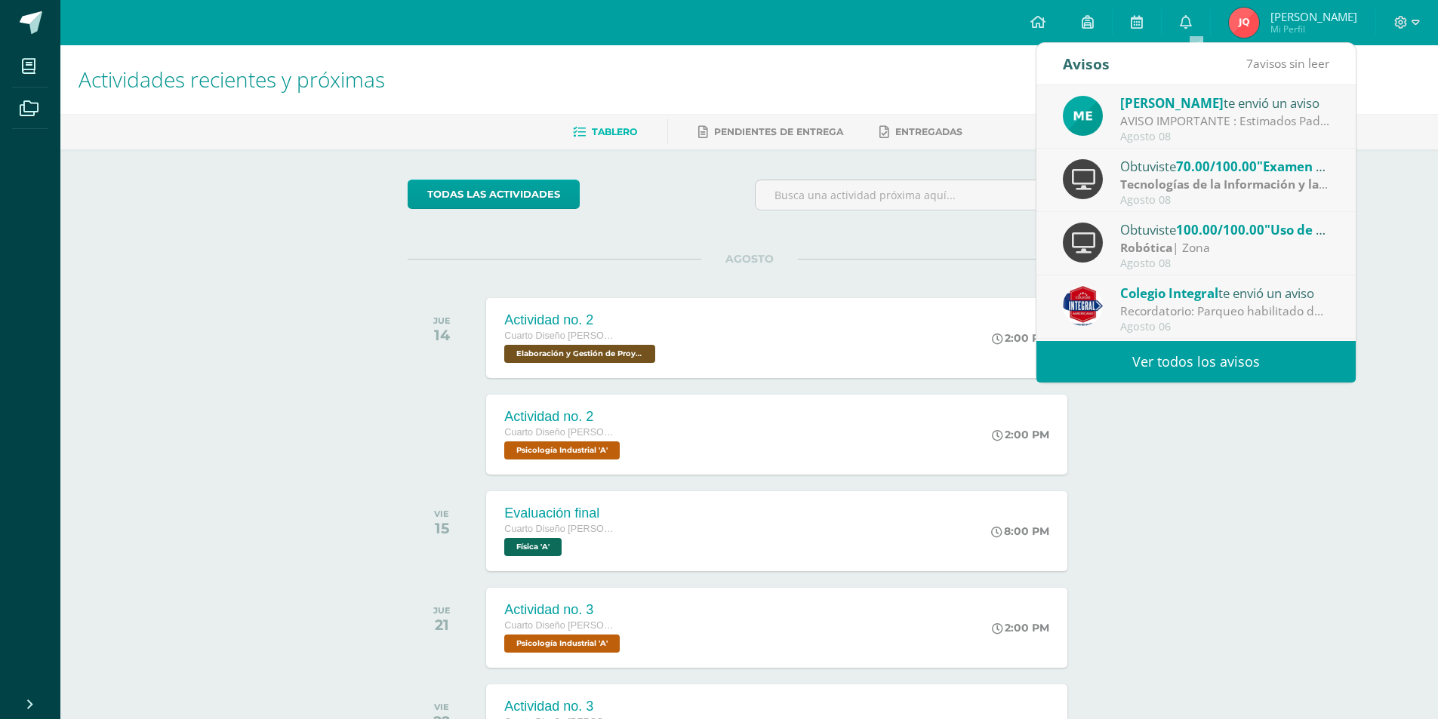
click at [1103, 370] on link "Ver todos los avisos" at bounding box center [1195, 362] width 319 height 42
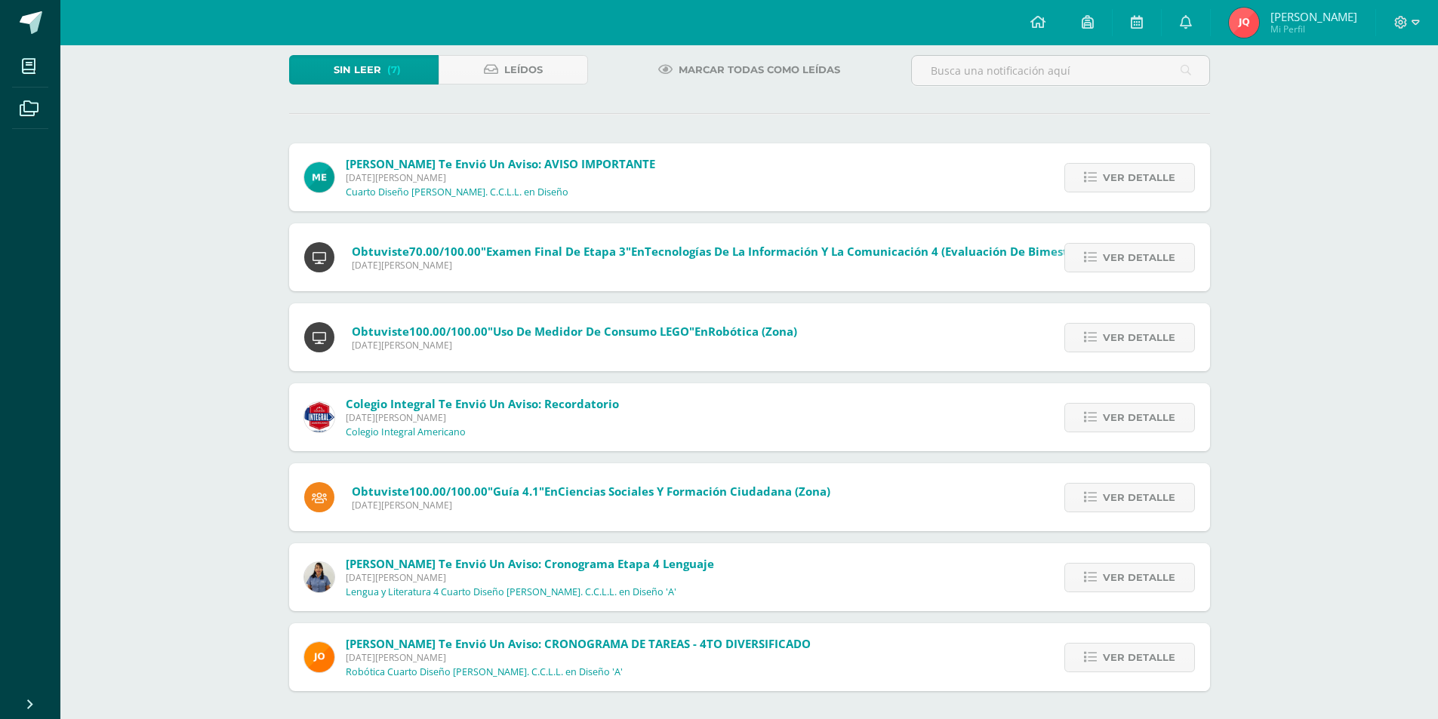
scroll to position [91, 0]
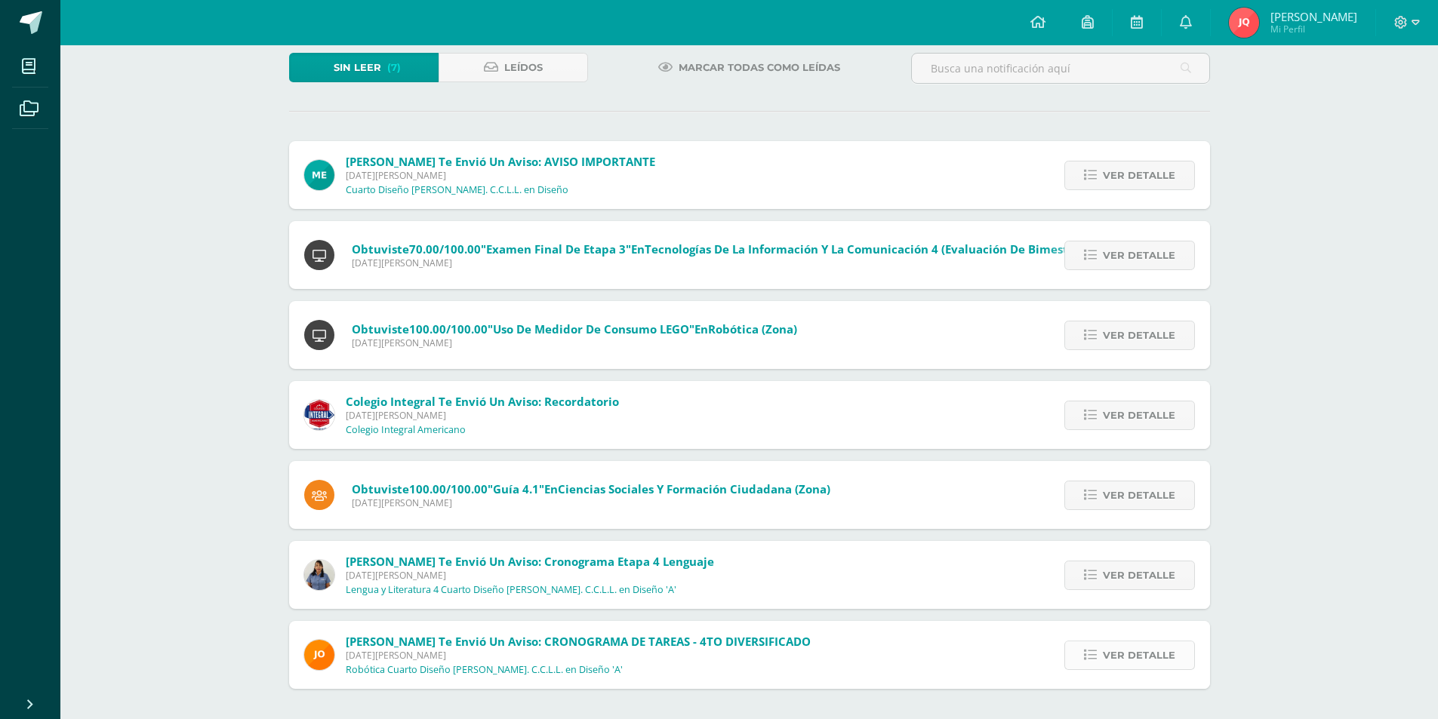
click at [1114, 662] on span "Ver detalle" at bounding box center [1139, 656] width 72 height 28
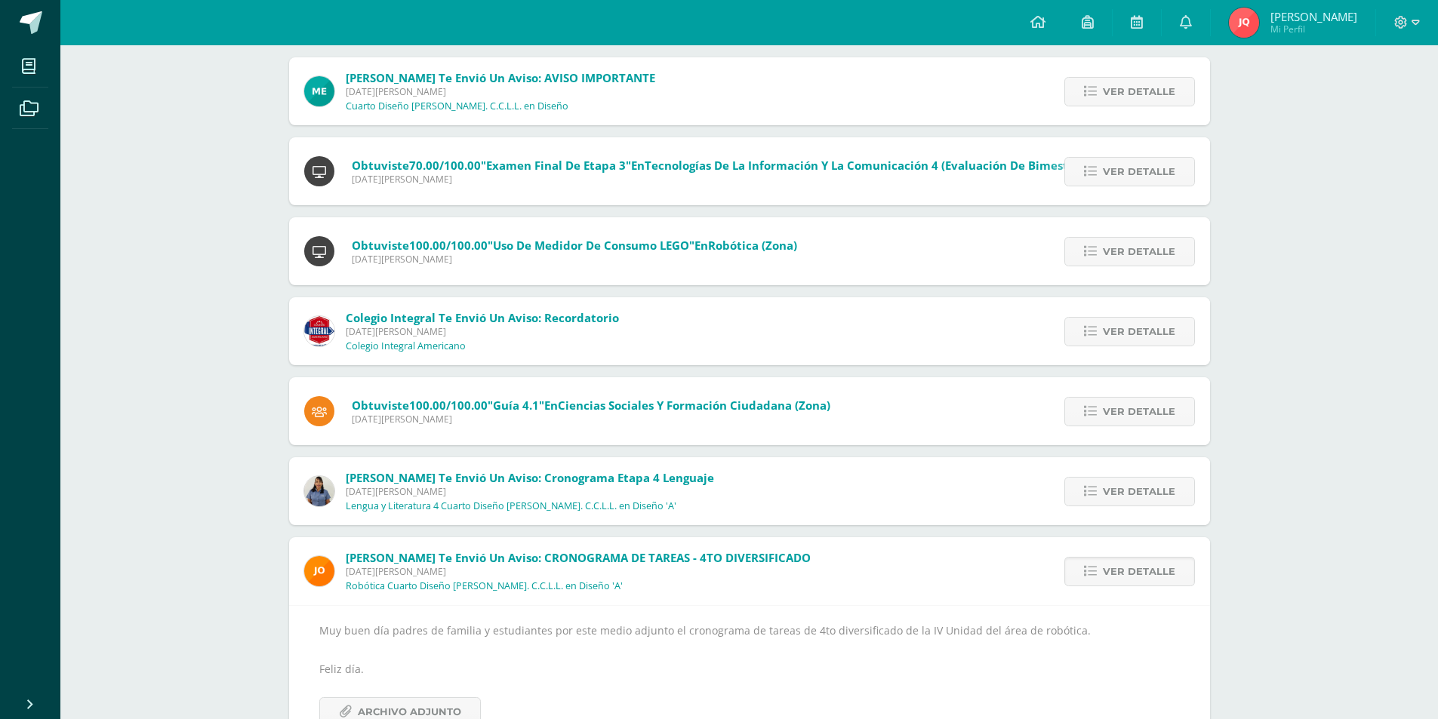
scroll to position [228, 0]
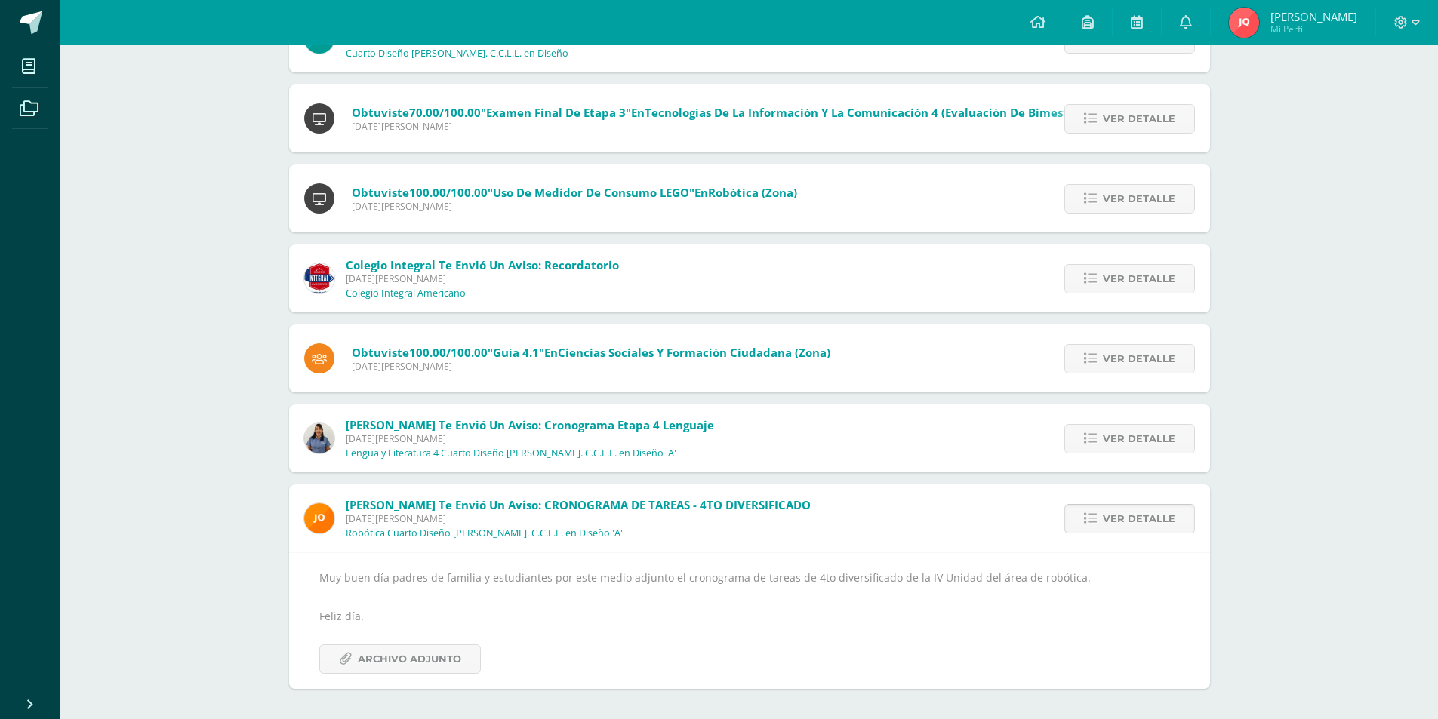
click at [1102, 515] on link "Ver detalle" at bounding box center [1129, 518] width 131 height 29
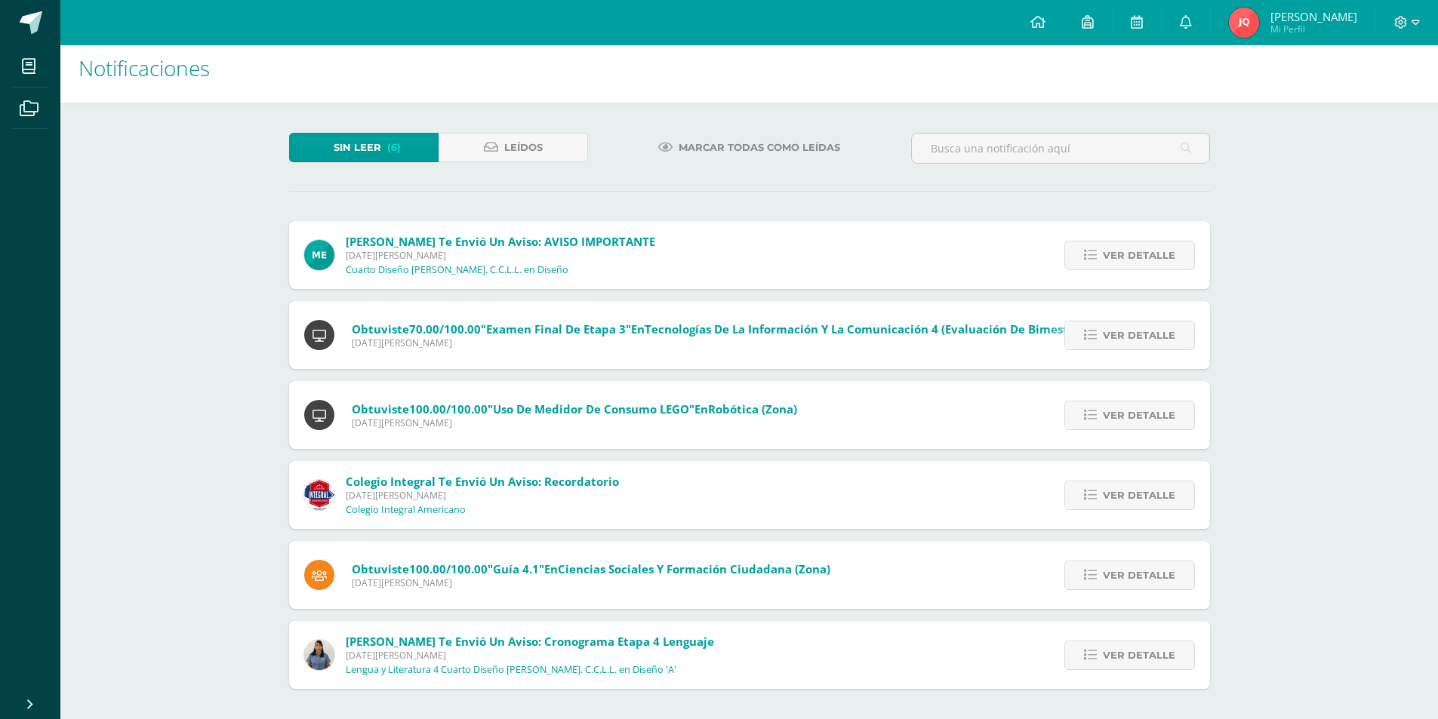
scroll to position [11, 0]
click at [1115, 660] on span "Ver detalle" at bounding box center [1139, 656] width 72 height 28
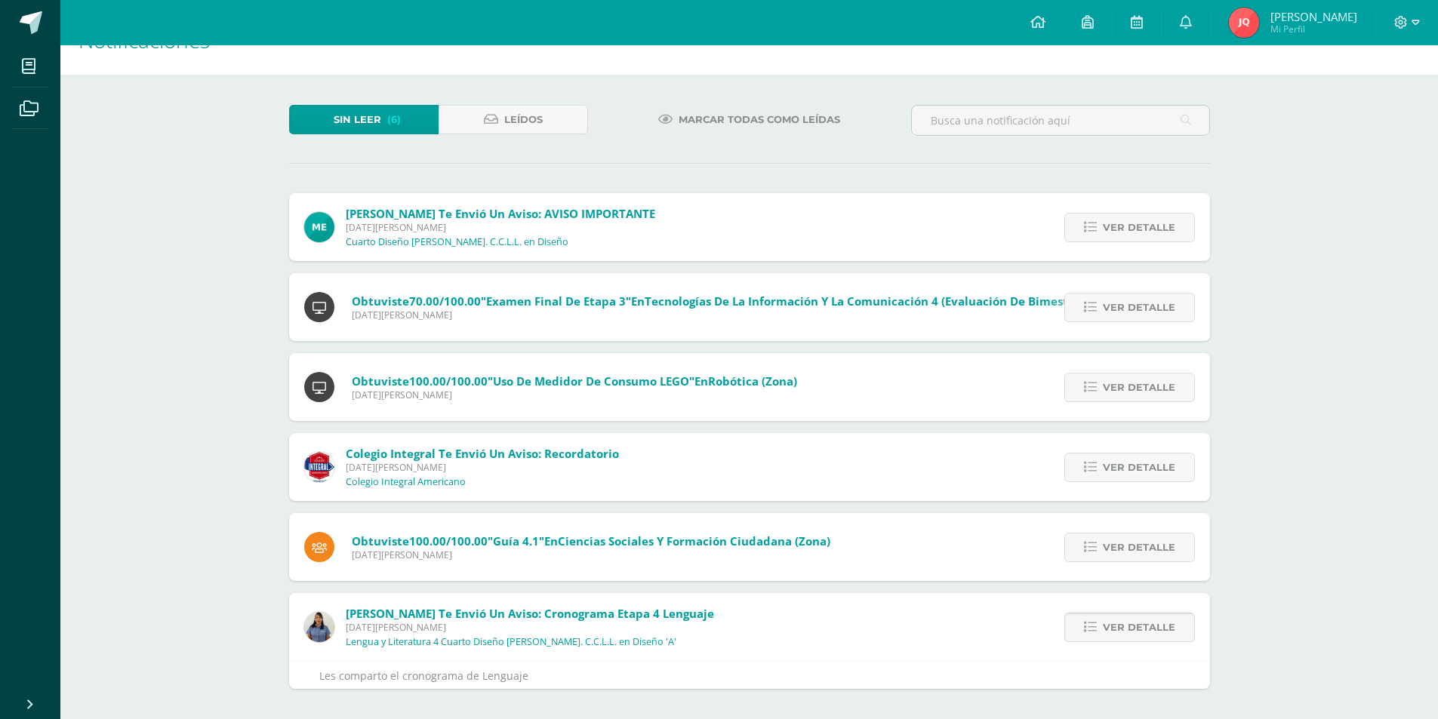
scroll to position [110, 0]
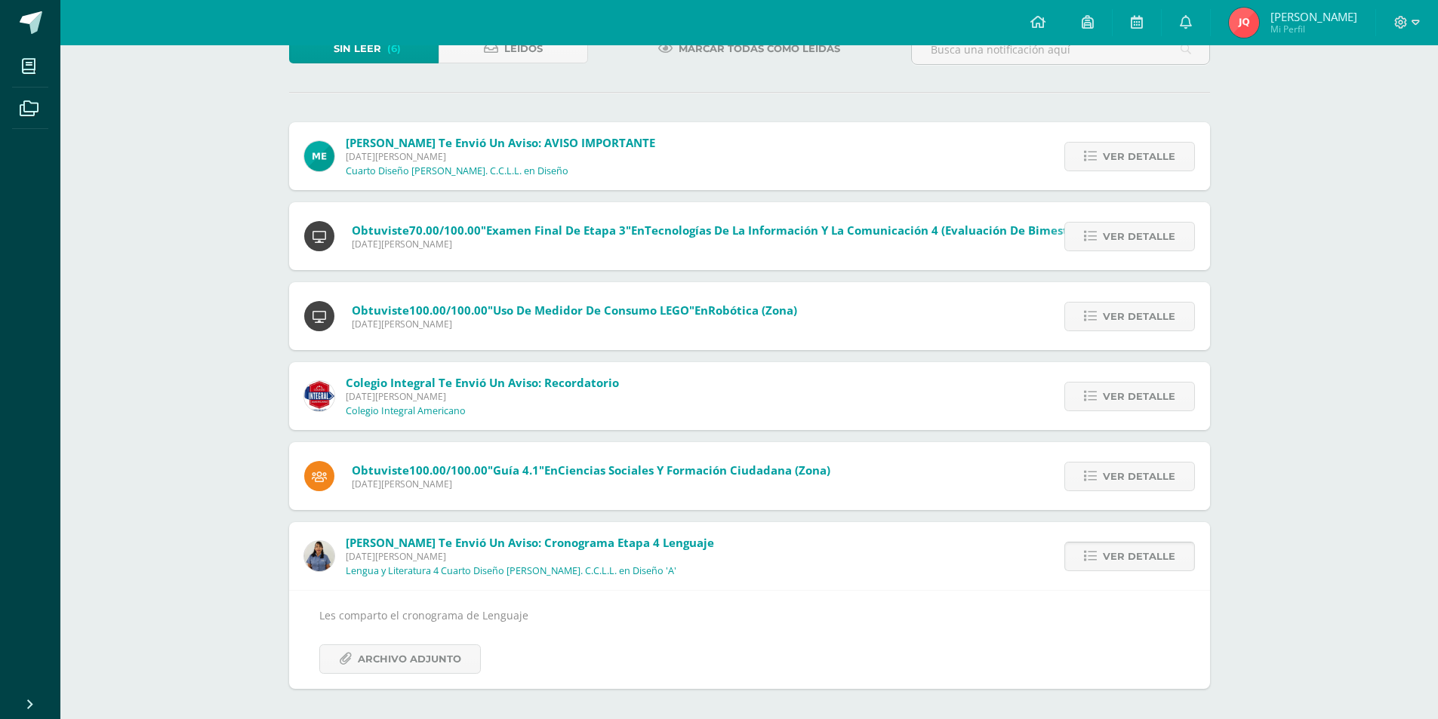
click at [1118, 561] on span "Ver detalle" at bounding box center [1139, 557] width 72 height 28
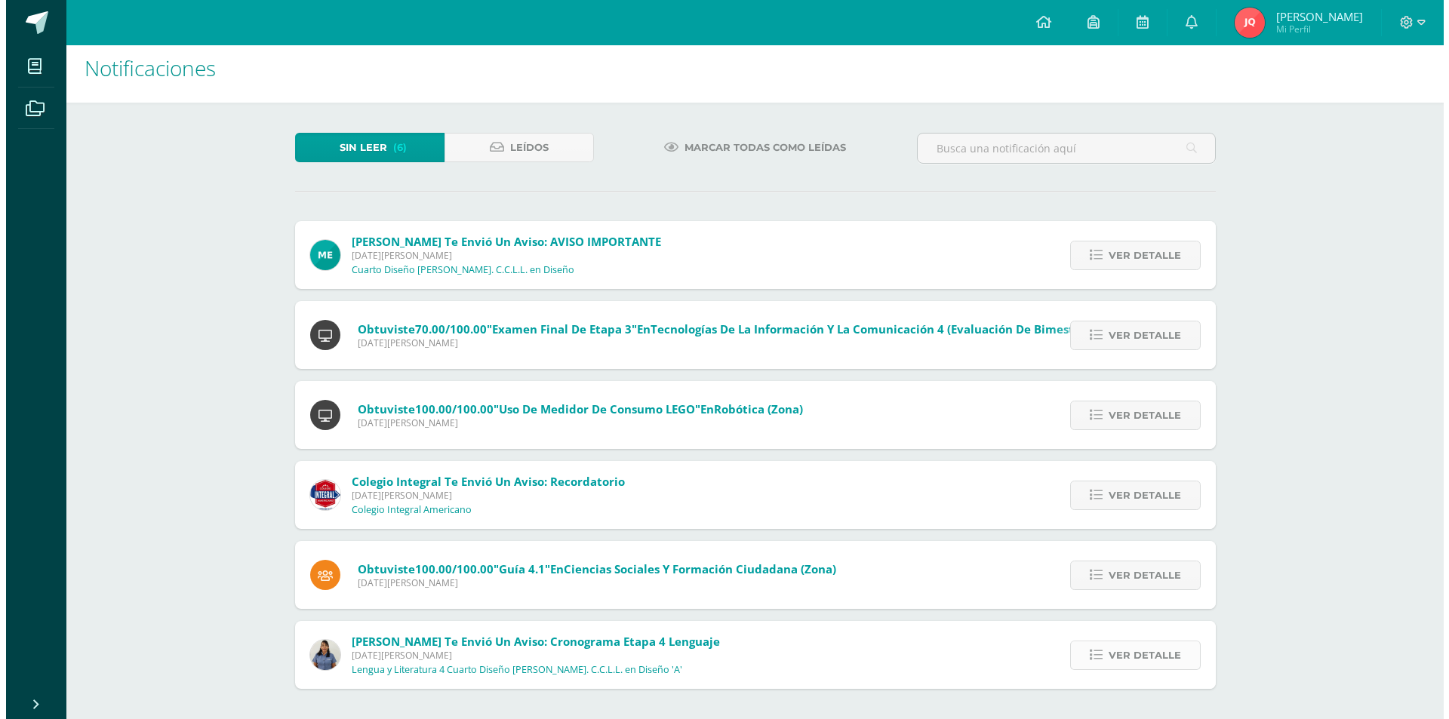
scroll to position [0, 0]
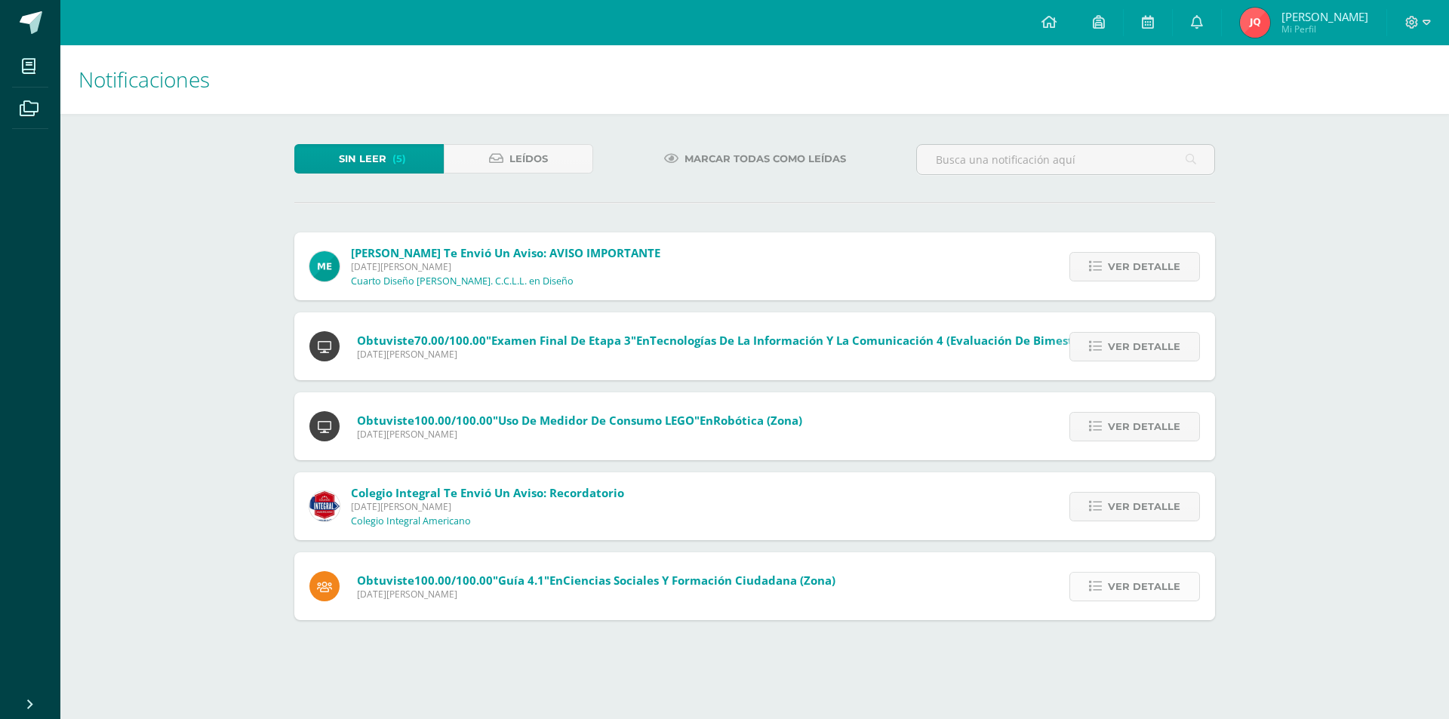
click at [1124, 598] on span "Ver detalle" at bounding box center [1144, 587] width 72 height 28
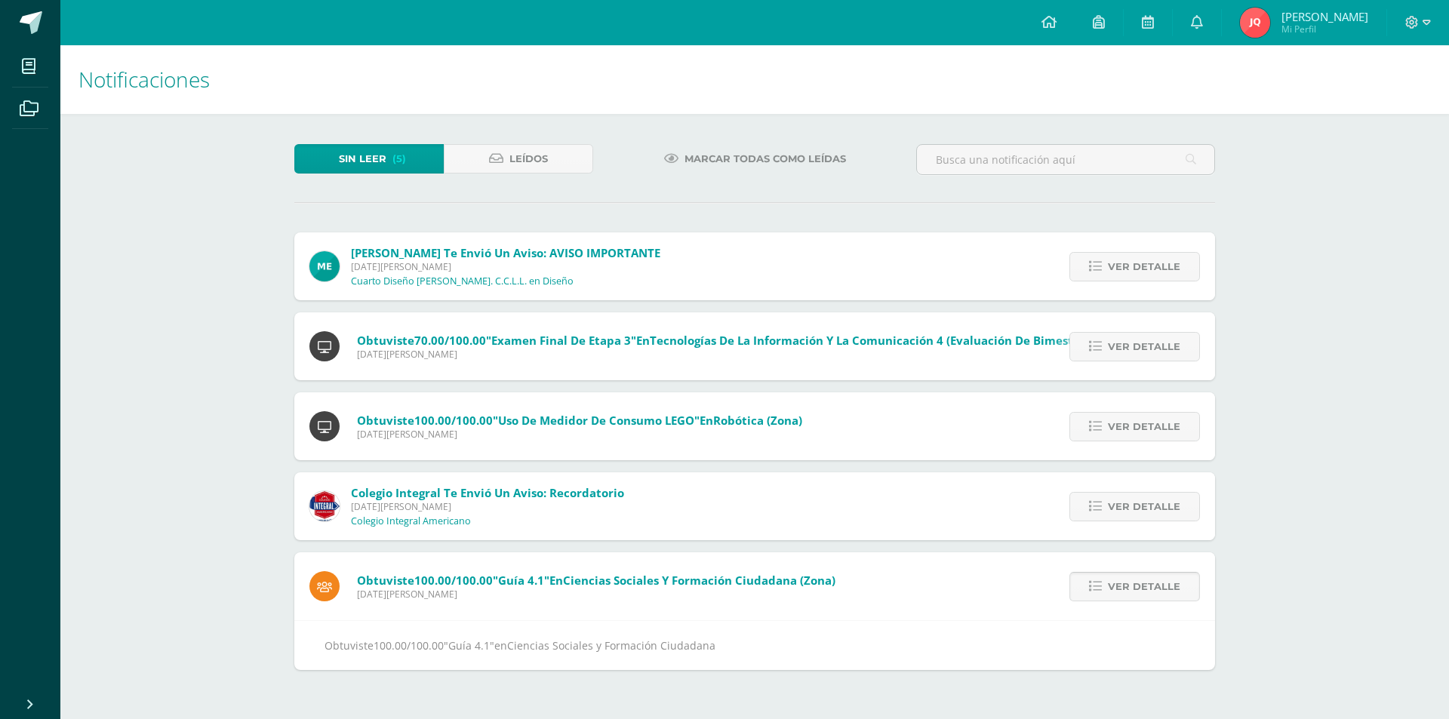
click at [1122, 589] on span "Ver detalle" at bounding box center [1144, 587] width 72 height 28
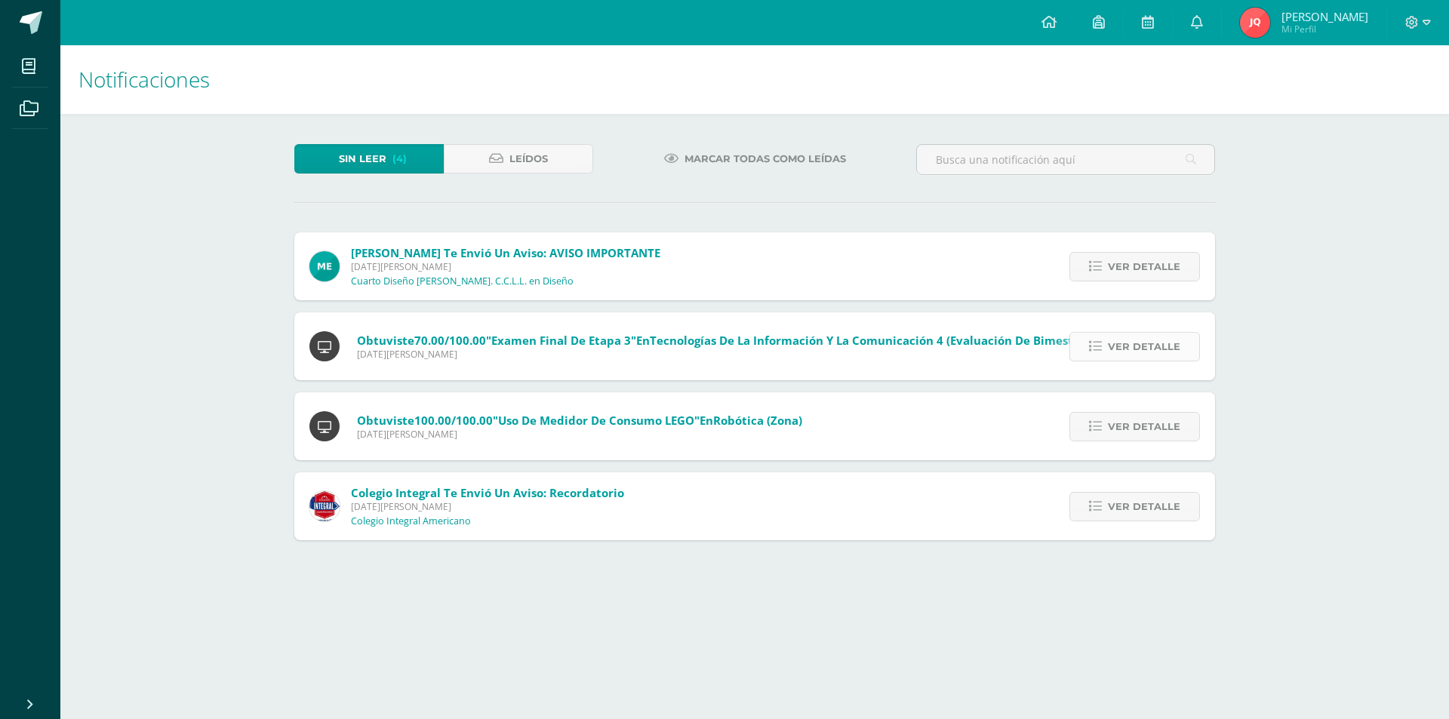
click at [1128, 346] on span "Ver detalle" at bounding box center [1144, 347] width 72 height 28
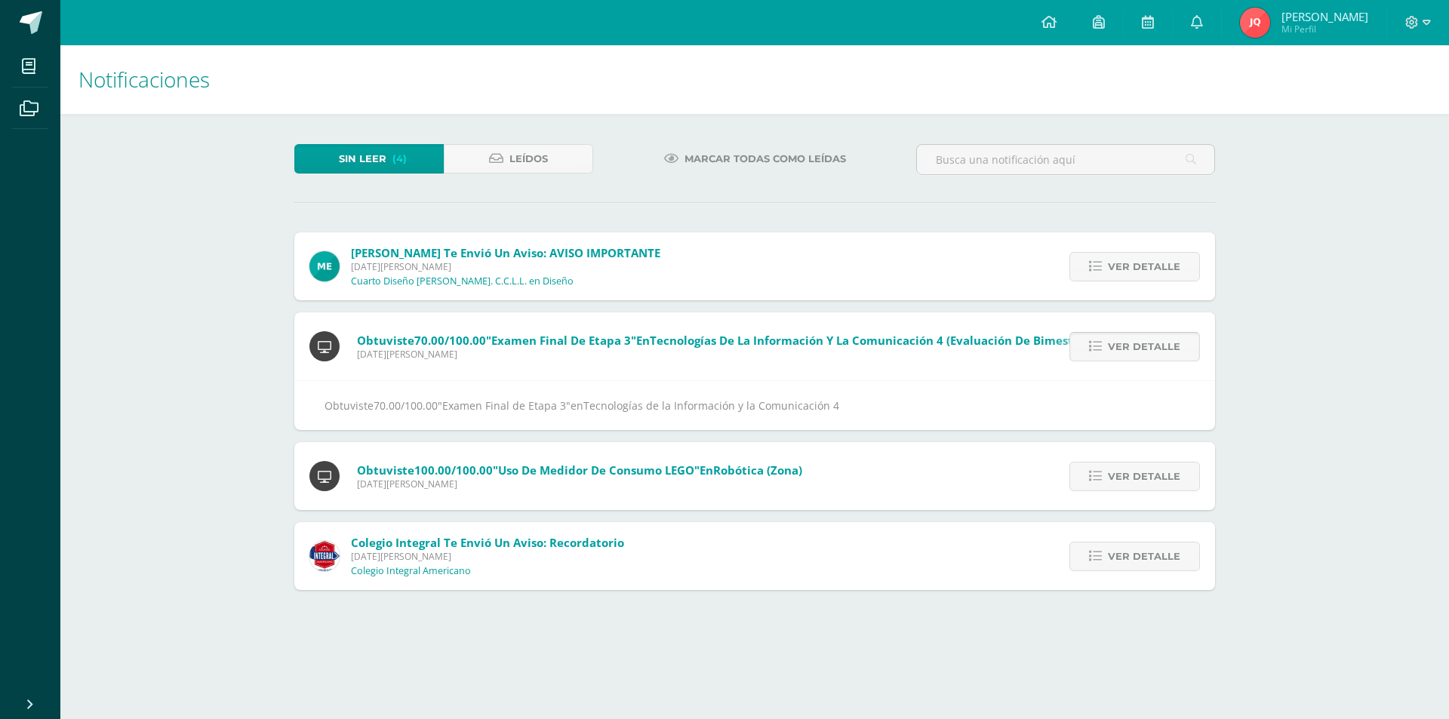
click at [1100, 355] on link "Ver detalle" at bounding box center [1134, 346] width 131 height 29
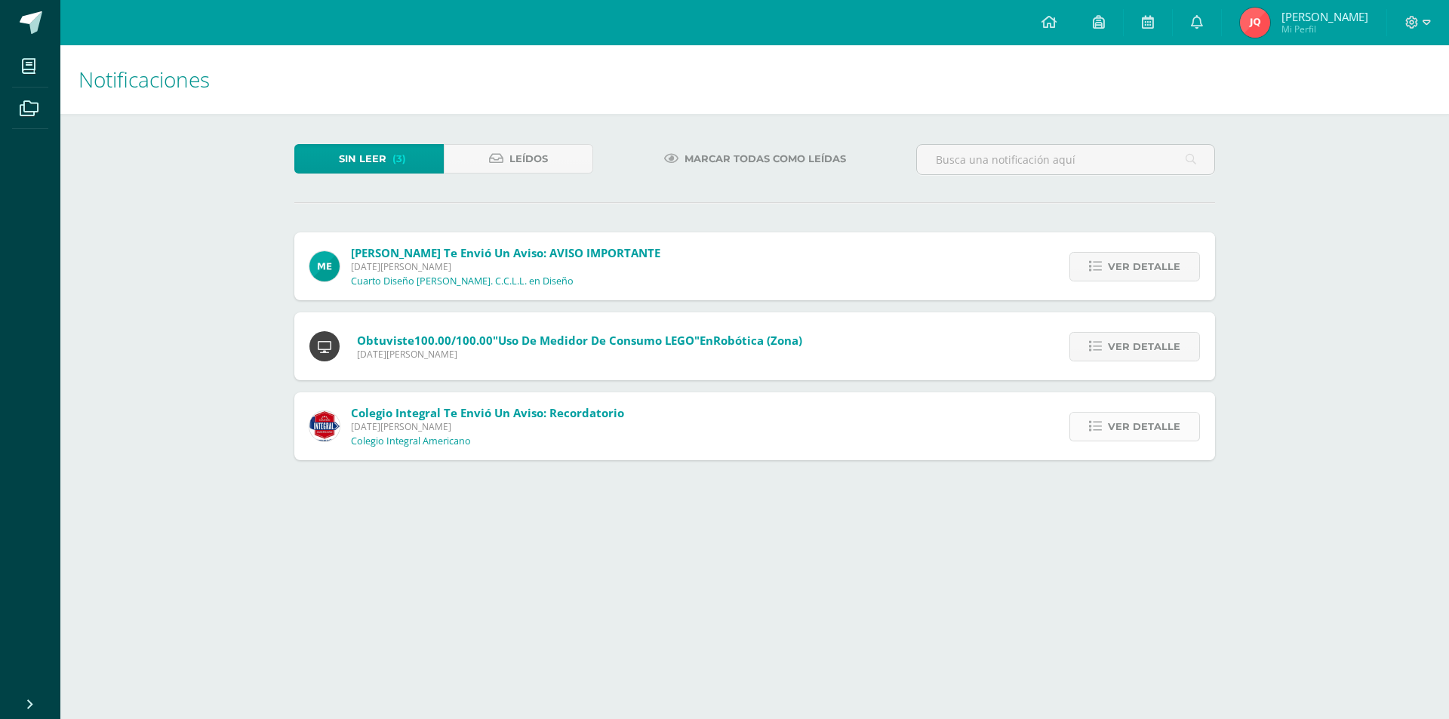
click at [1171, 430] on span "Ver detalle" at bounding box center [1144, 427] width 72 height 28
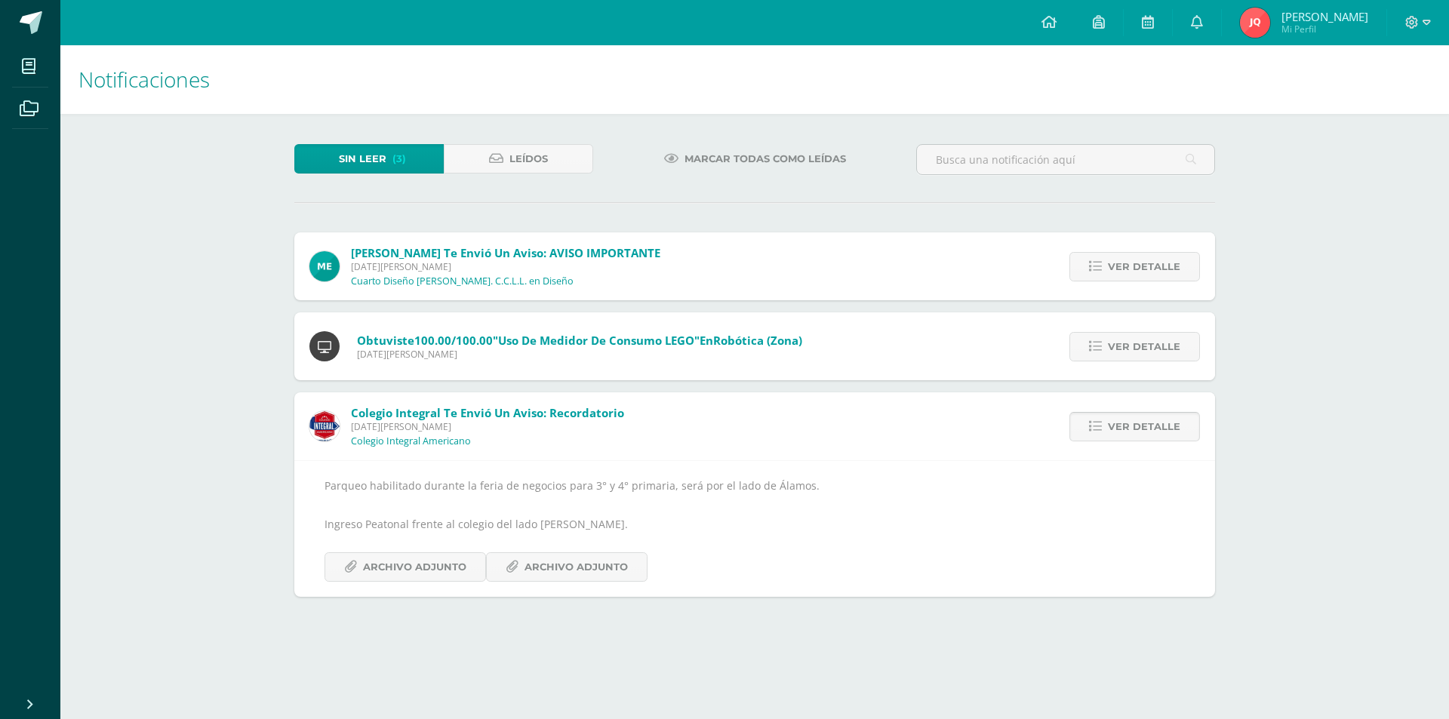
click at [1130, 427] on span "Ver detalle" at bounding box center [1144, 427] width 72 height 28
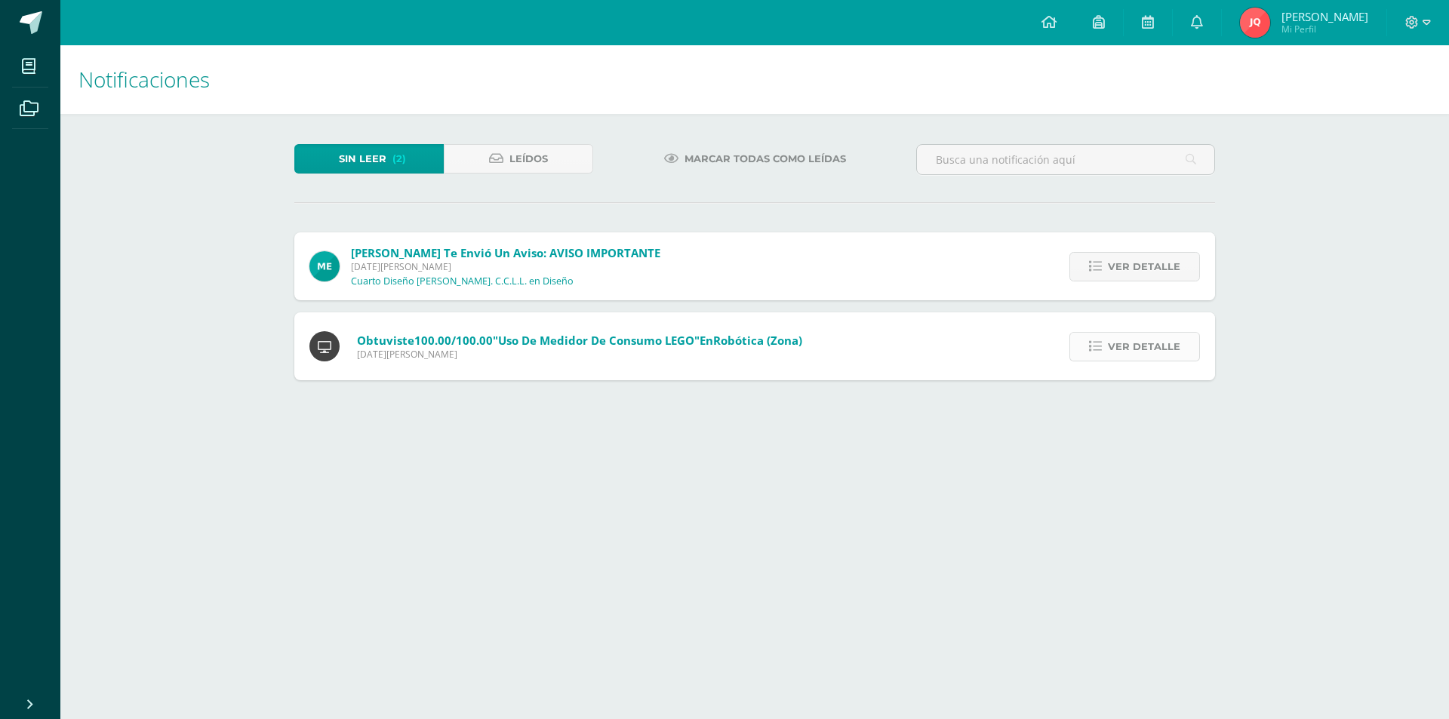
click at [1137, 355] on span "Ver detalle" at bounding box center [1144, 347] width 72 height 28
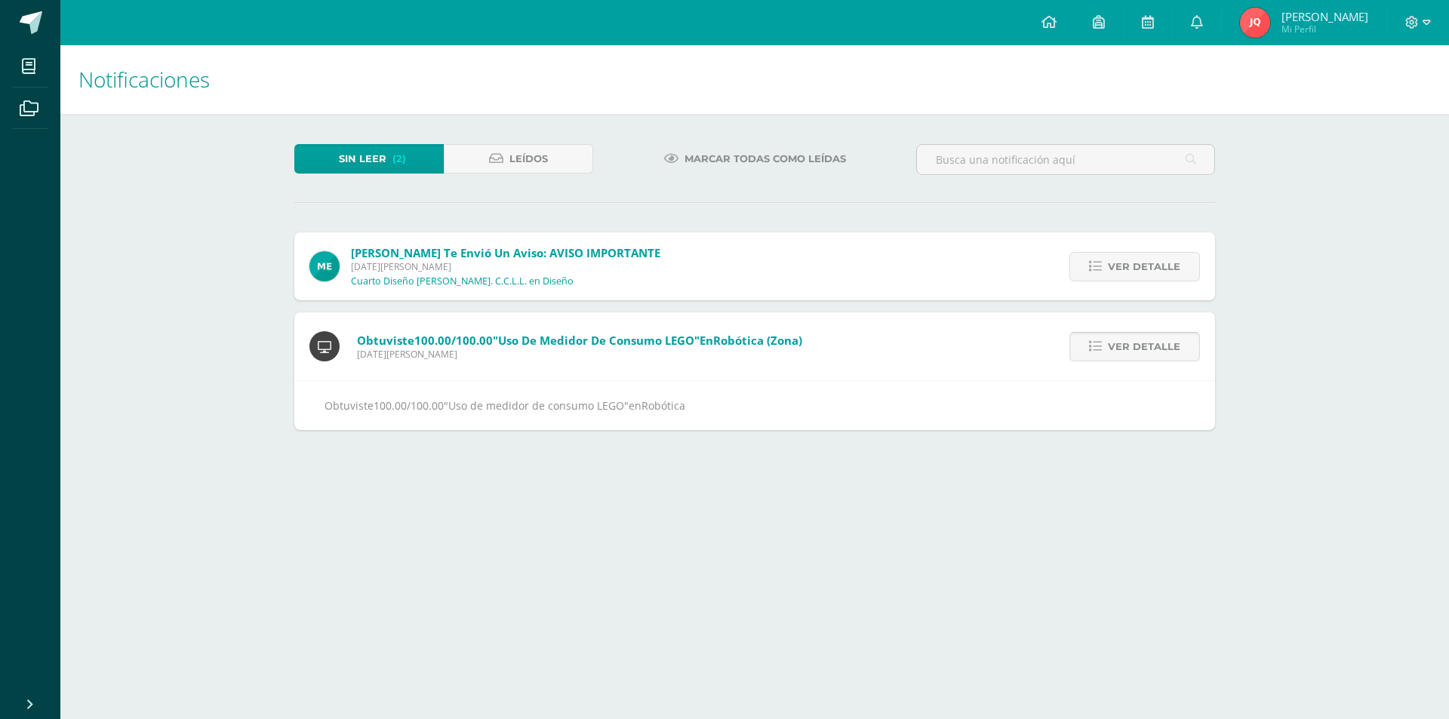
click at [1143, 352] on span "Ver detalle" at bounding box center [1144, 347] width 72 height 28
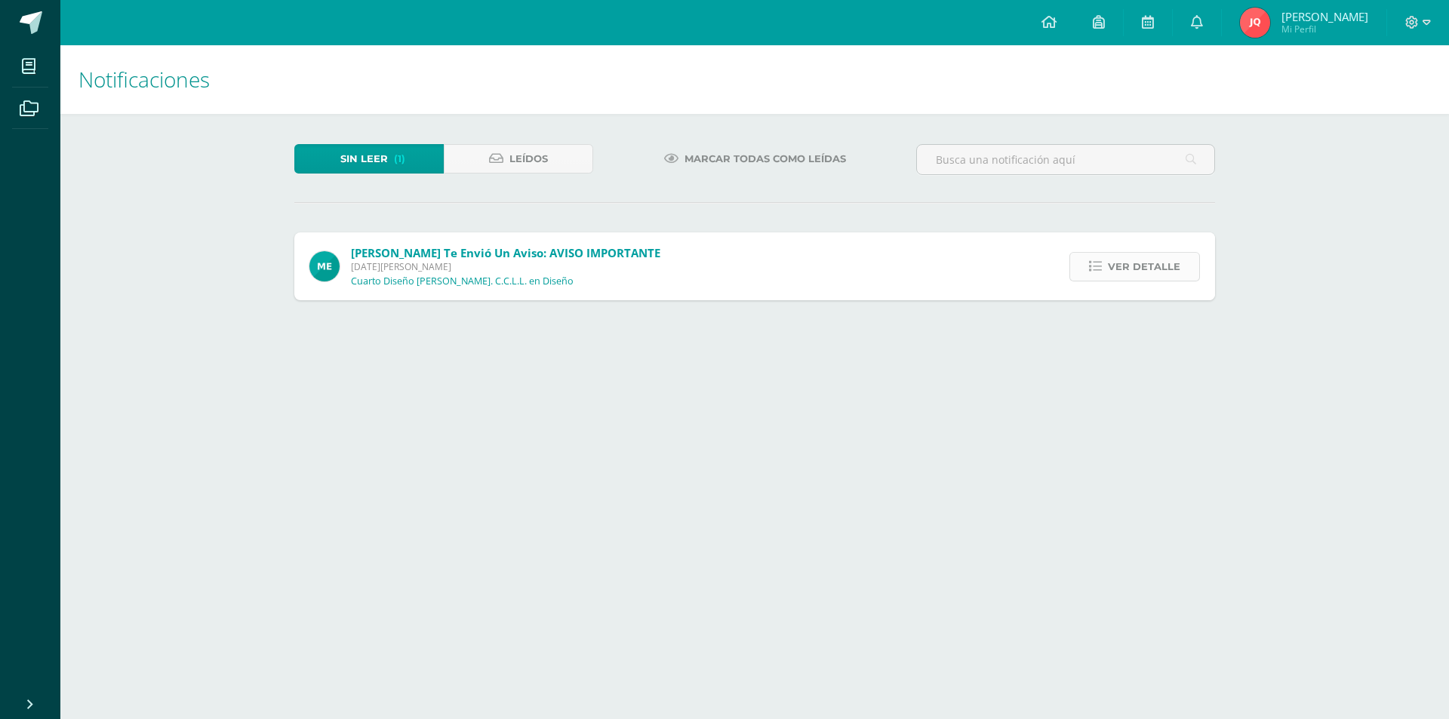
click at [1156, 274] on span "Ver detalle" at bounding box center [1144, 267] width 72 height 28
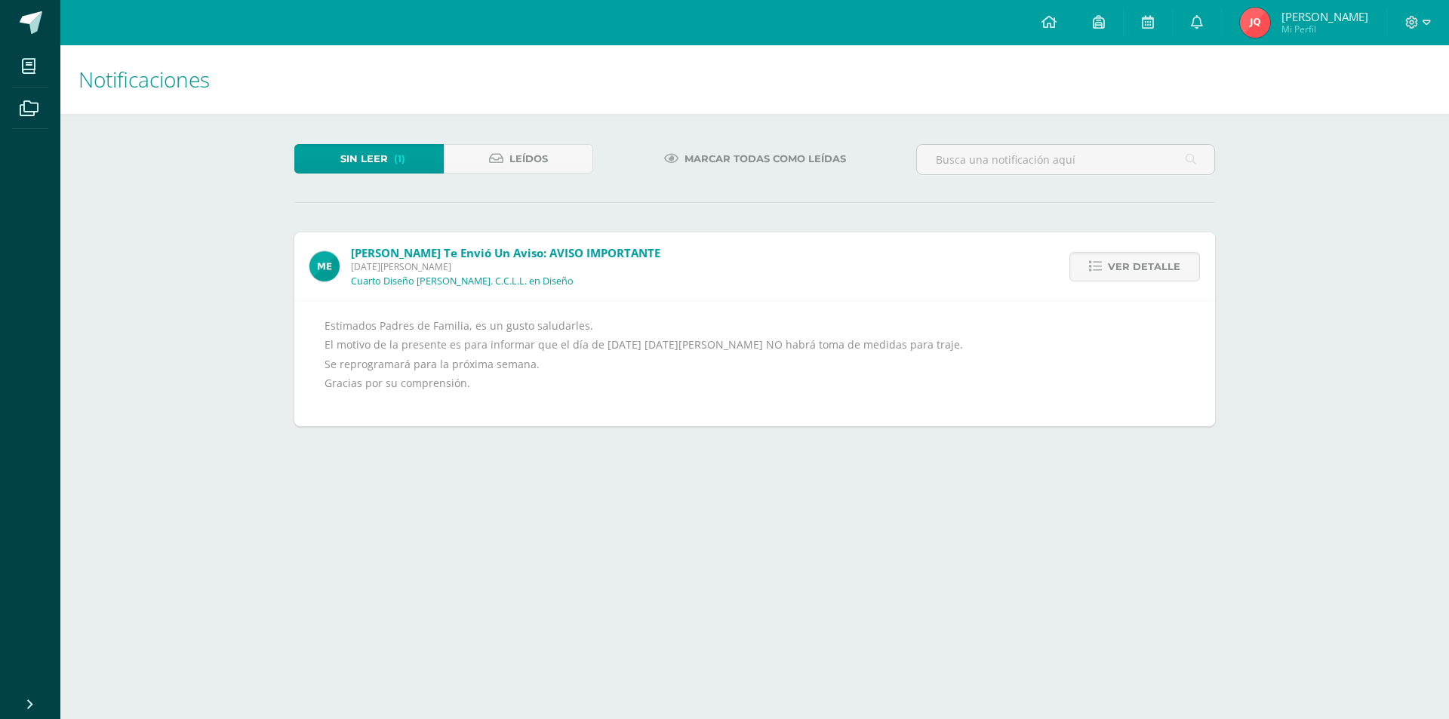
click at [1153, 288] on div "Ver detalle" at bounding box center [1131, 266] width 168 height 68
click at [1143, 270] on span "Ver detalle" at bounding box center [1144, 267] width 72 height 28
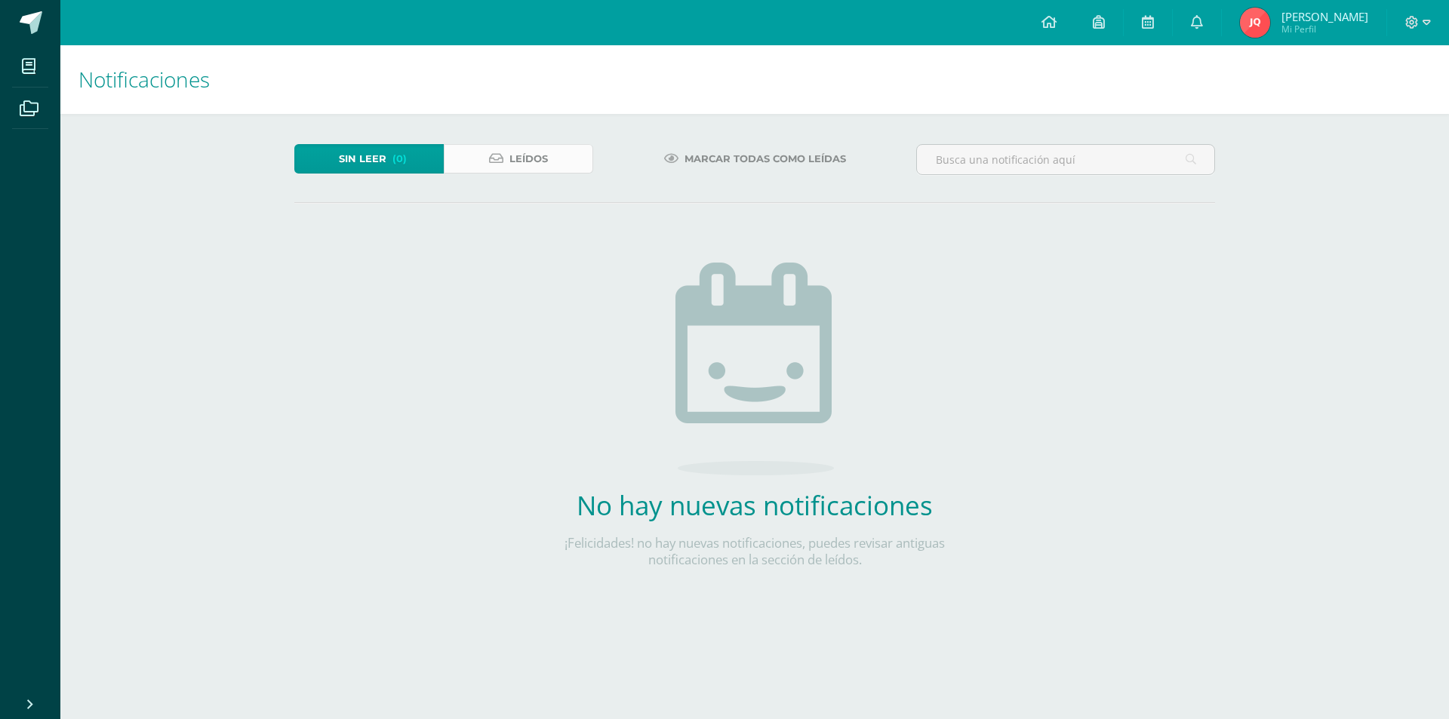
click at [537, 165] on span "Leídos" at bounding box center [528, 159] width 38 height 28
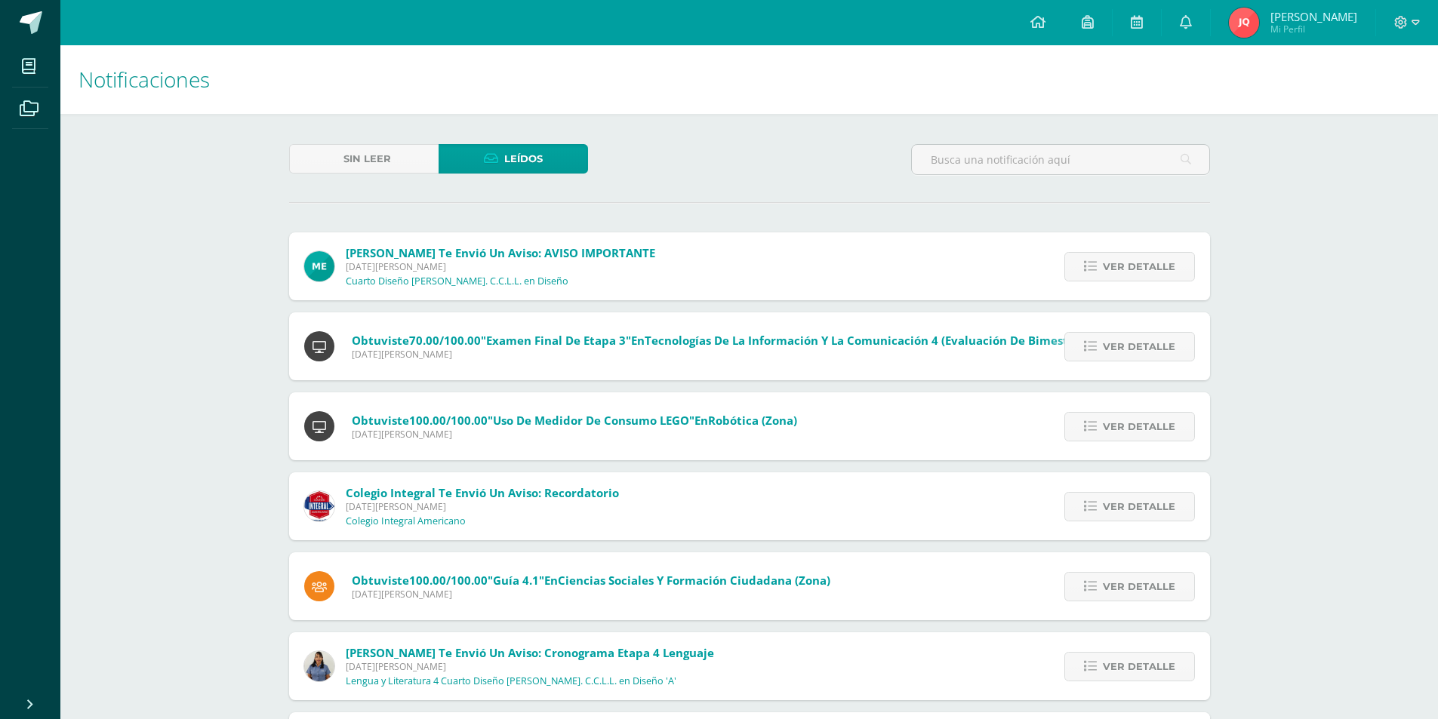
scroll to position [382, 0]
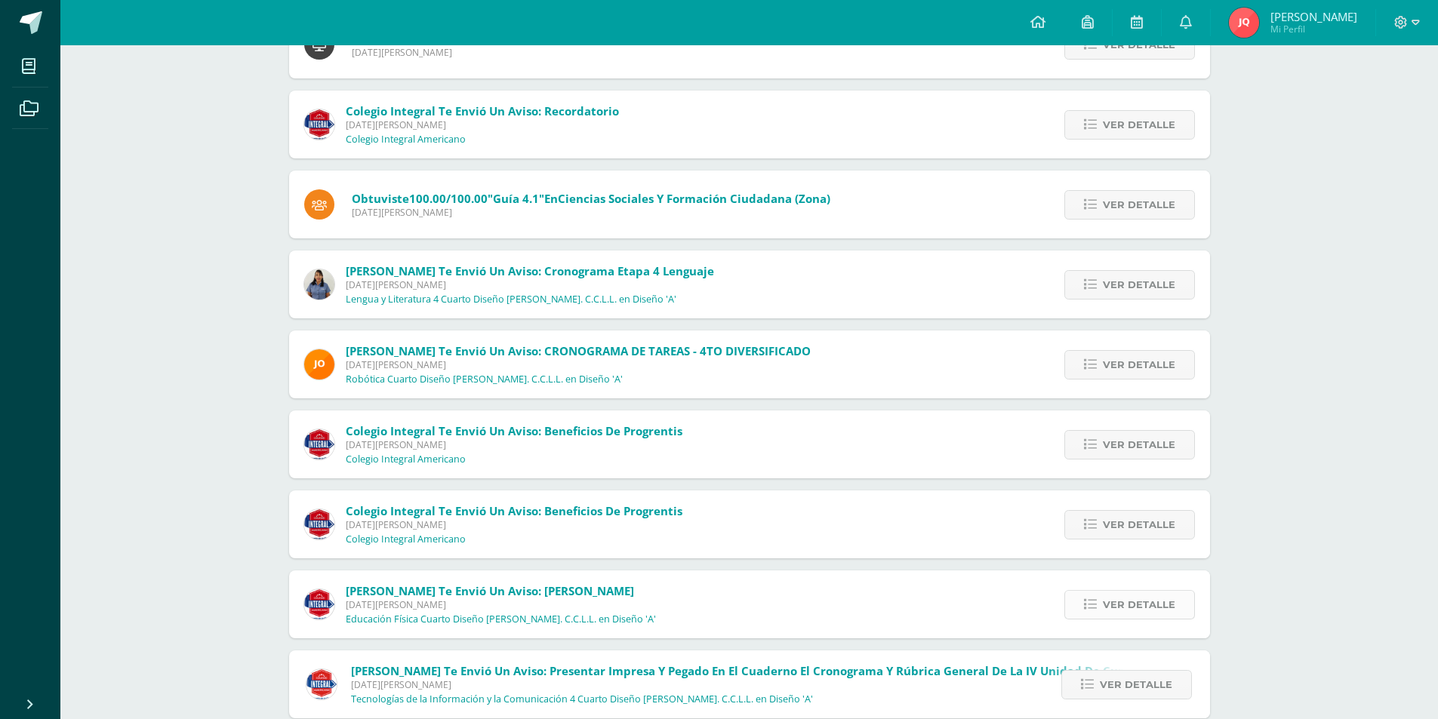
click at [1114, 610] on span "Ver detalle" at bounding box center [1139, 605] width 72 height 28
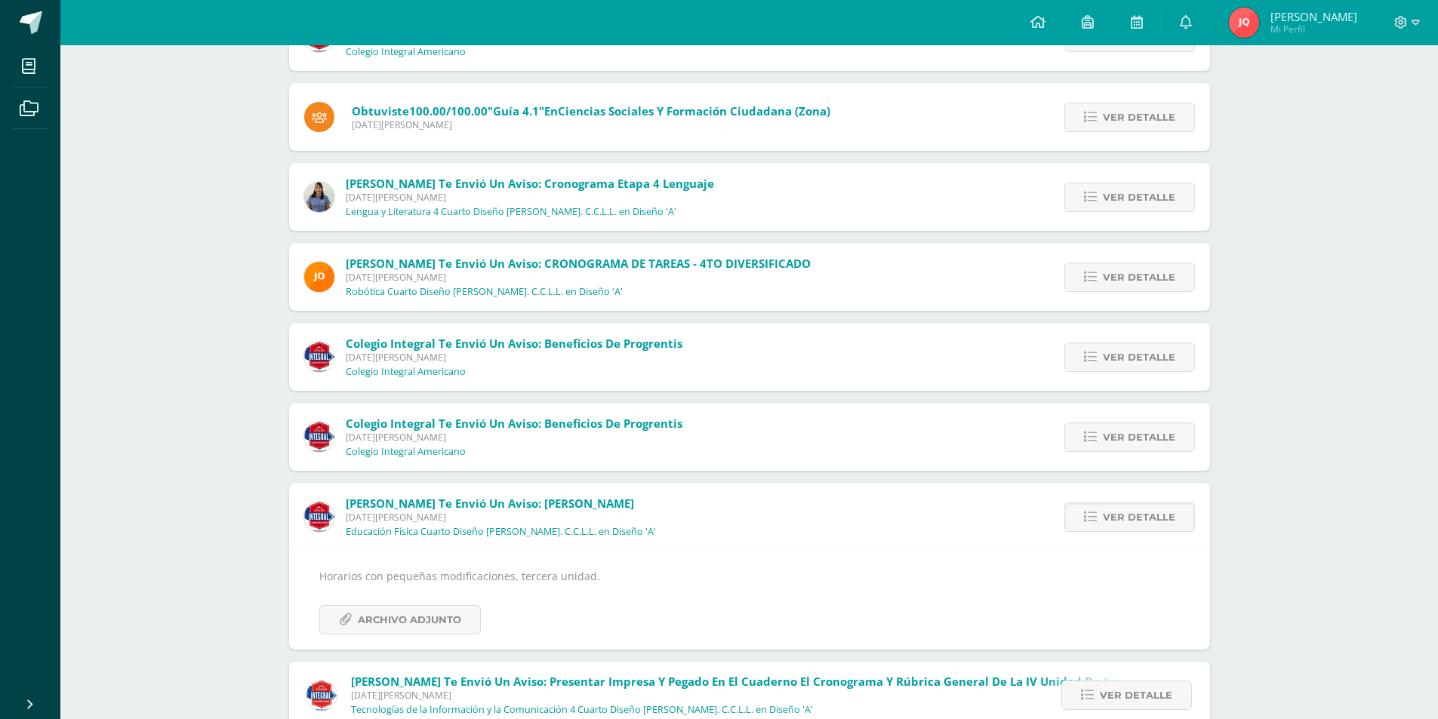
scroll to position [533, 0]
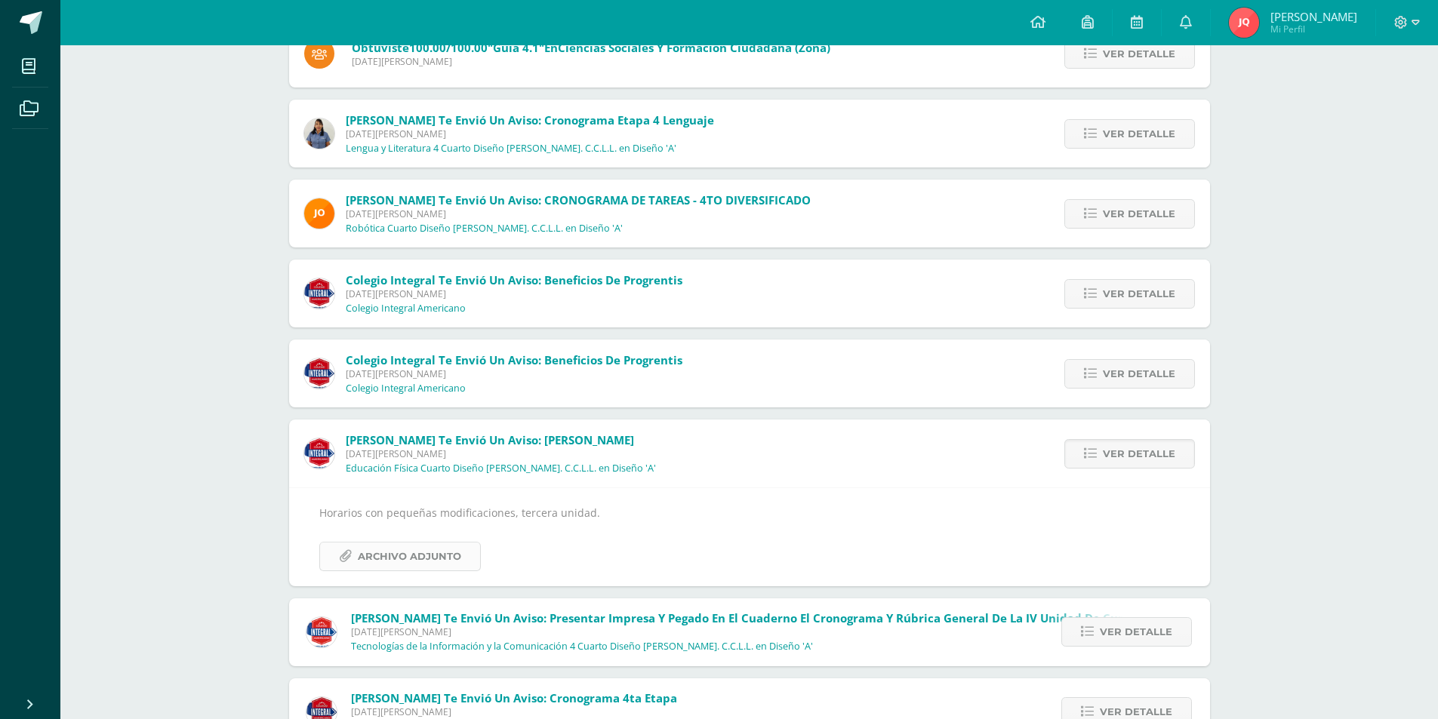
click at [453, 554] on span "Archivo Adjunto" at bounding box center [409, 557] width 103 height 28
